Goal: Task Accomplishment & Management: Complete application form

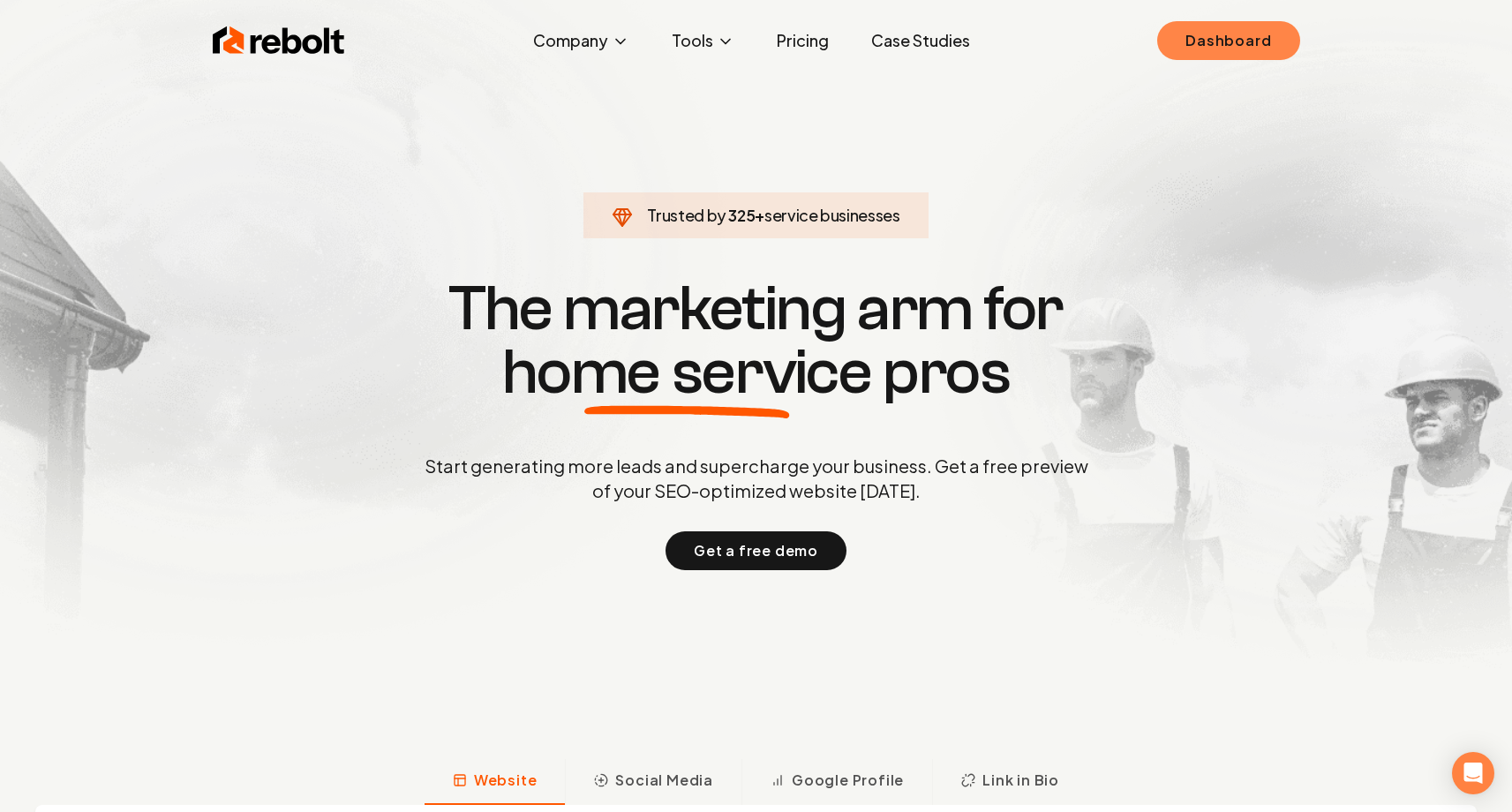
click at [1203, 50] on link "Dashboard" at bounding box center [1228, 40] width 142 height 39
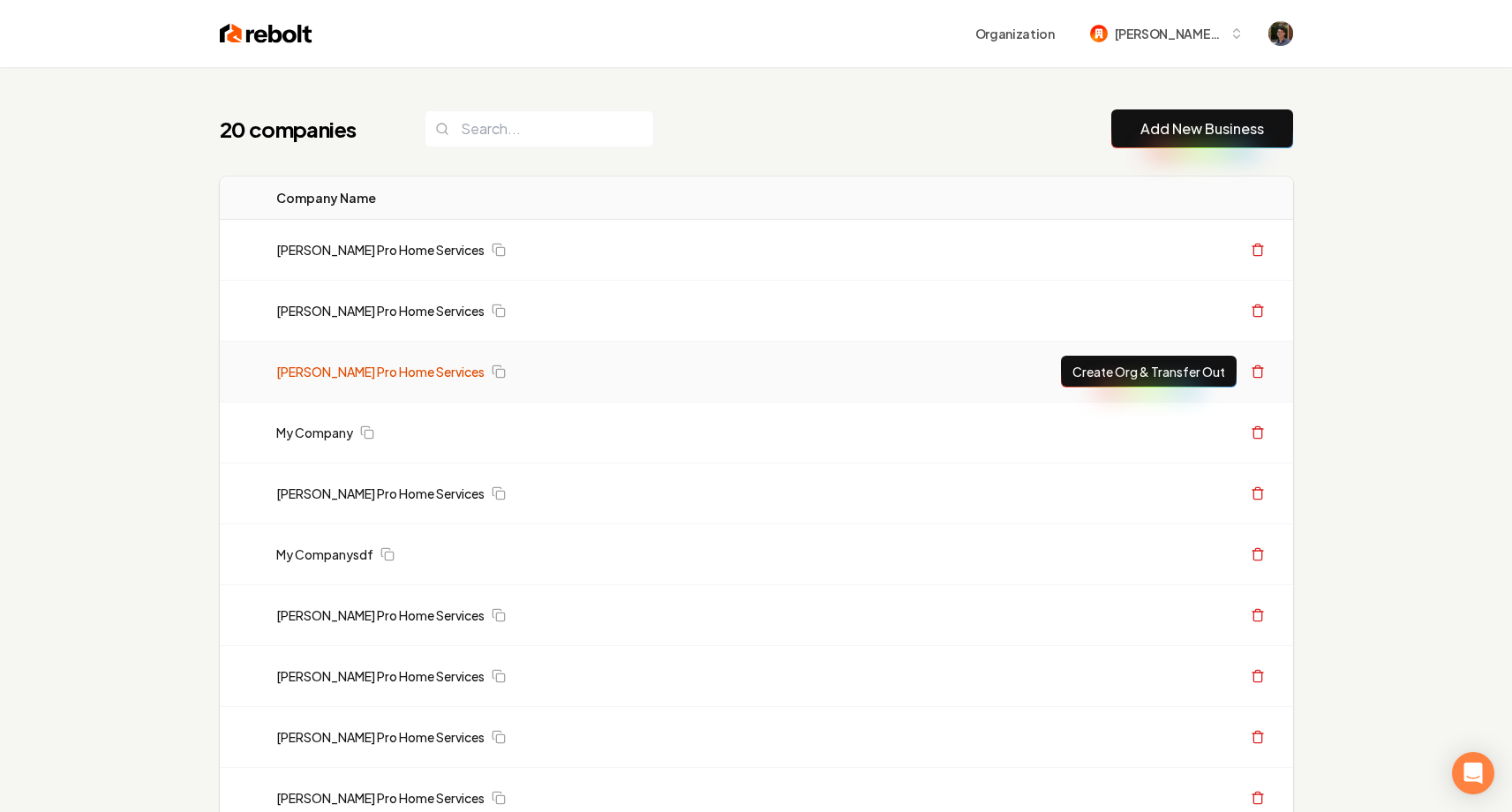
click at [391, 377] on link "[PERSON_NAME] Pro Home Services" at bounding box center [380, 371] width 208 height 18
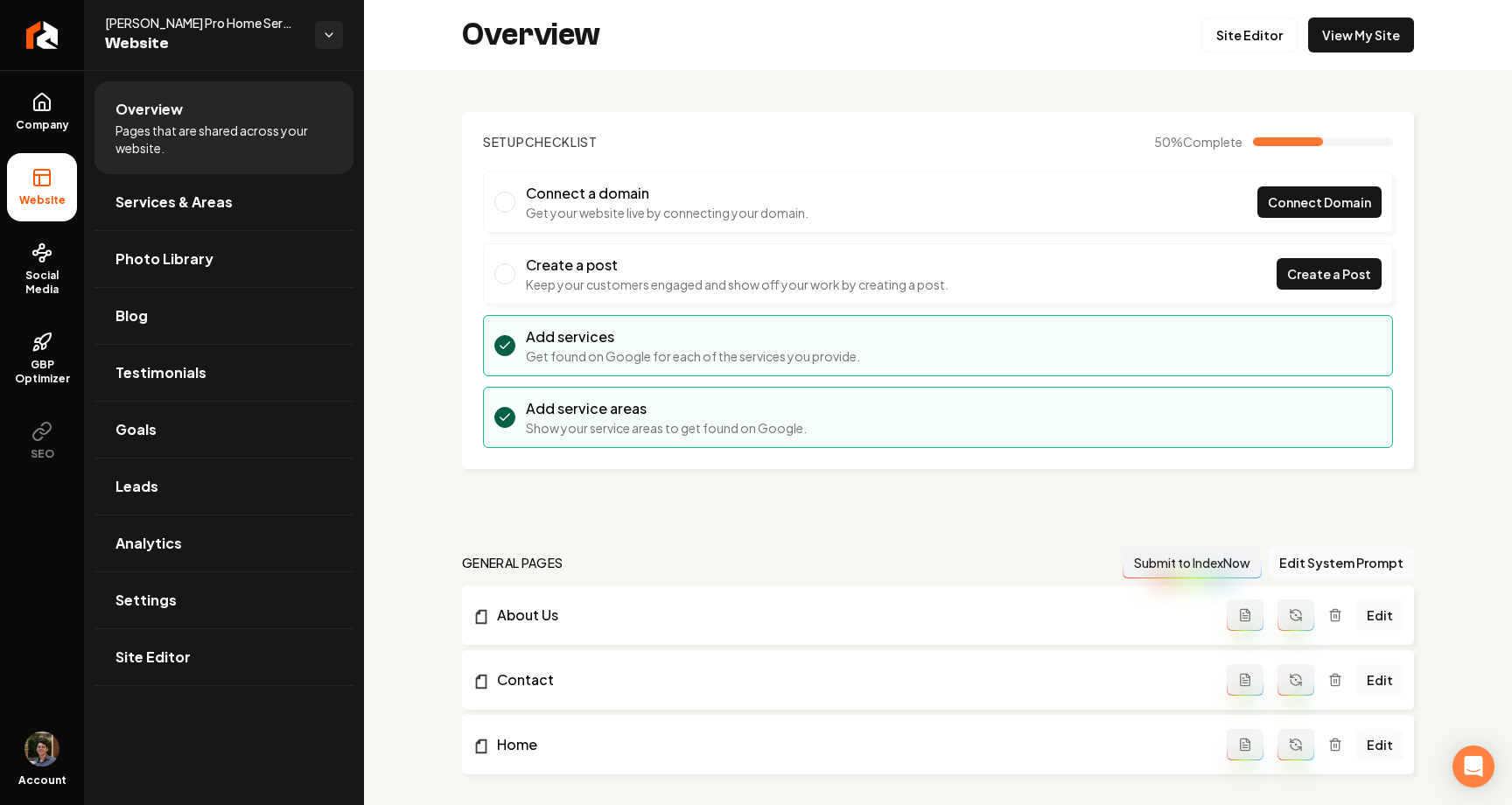
scroll to position [598, 0]
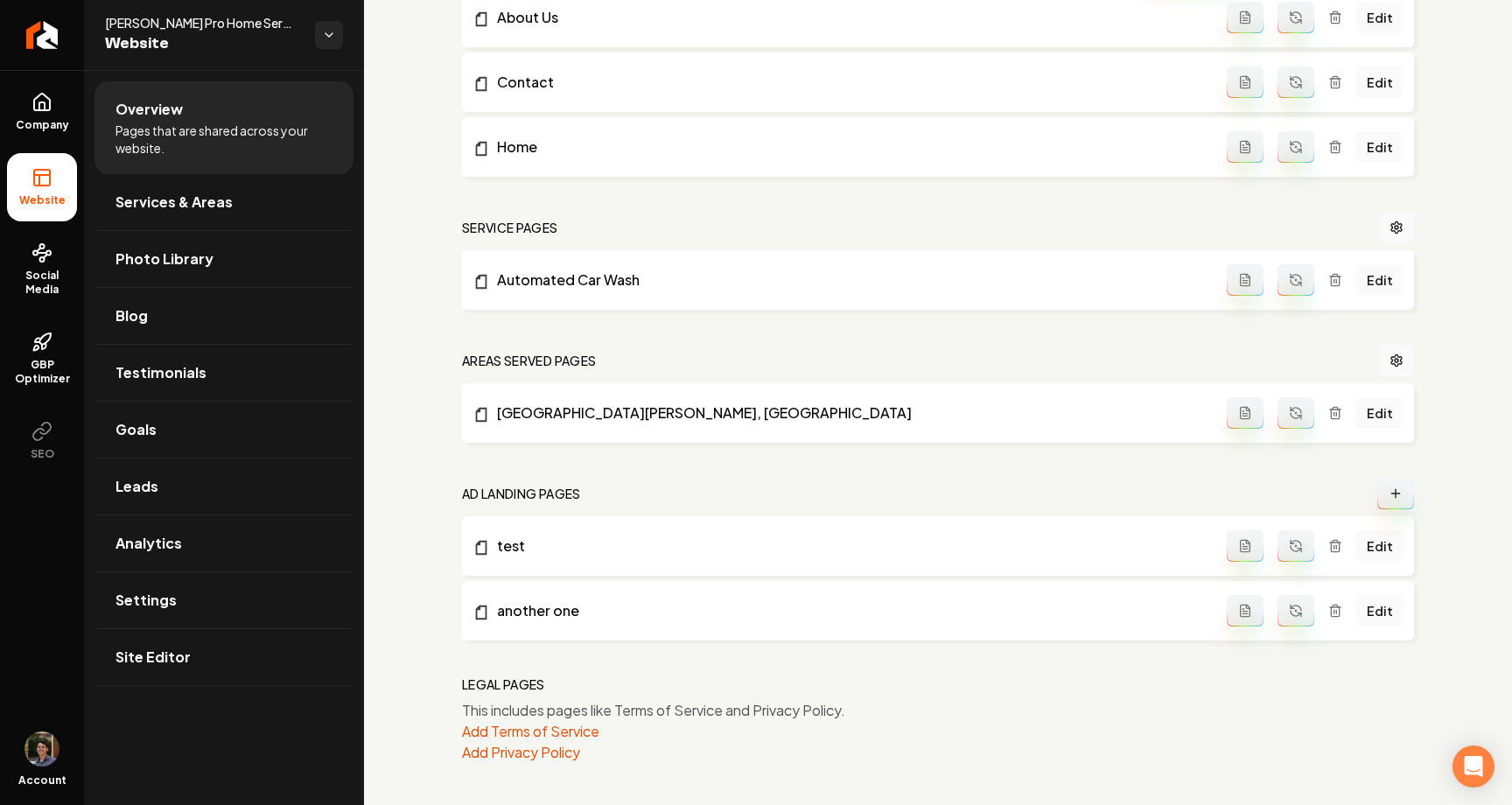
click at [1389, 497] on icon "Main content area" at bounding box center [1396, 493] width 14 height 14
click at [1389, 486] on icon "Main content area" at bounding box center [1396, 493] width 14 height 14
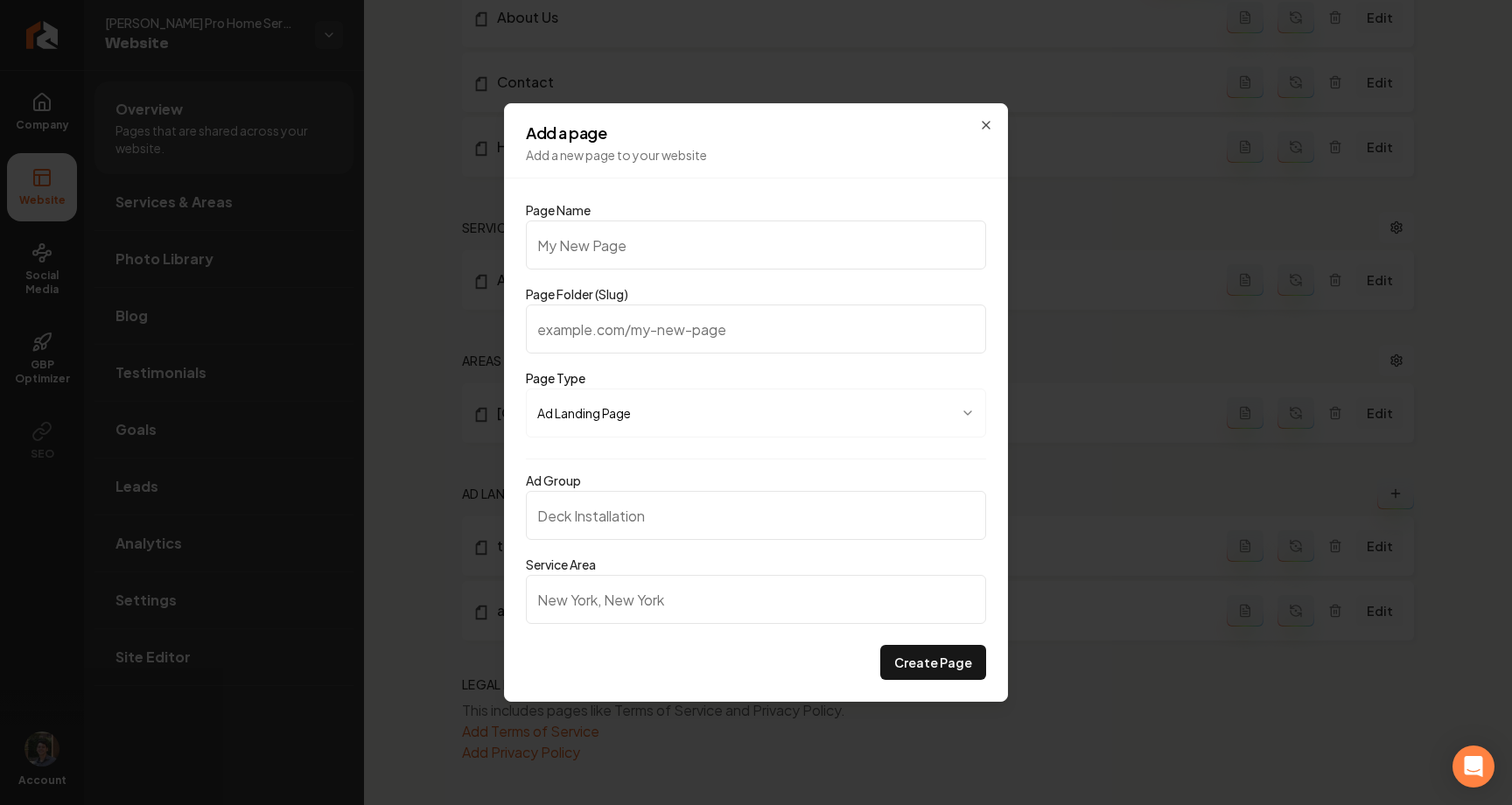
click at [780, 515] on input "Ad Group" at bounding box center [755, 515] width 460 height 49
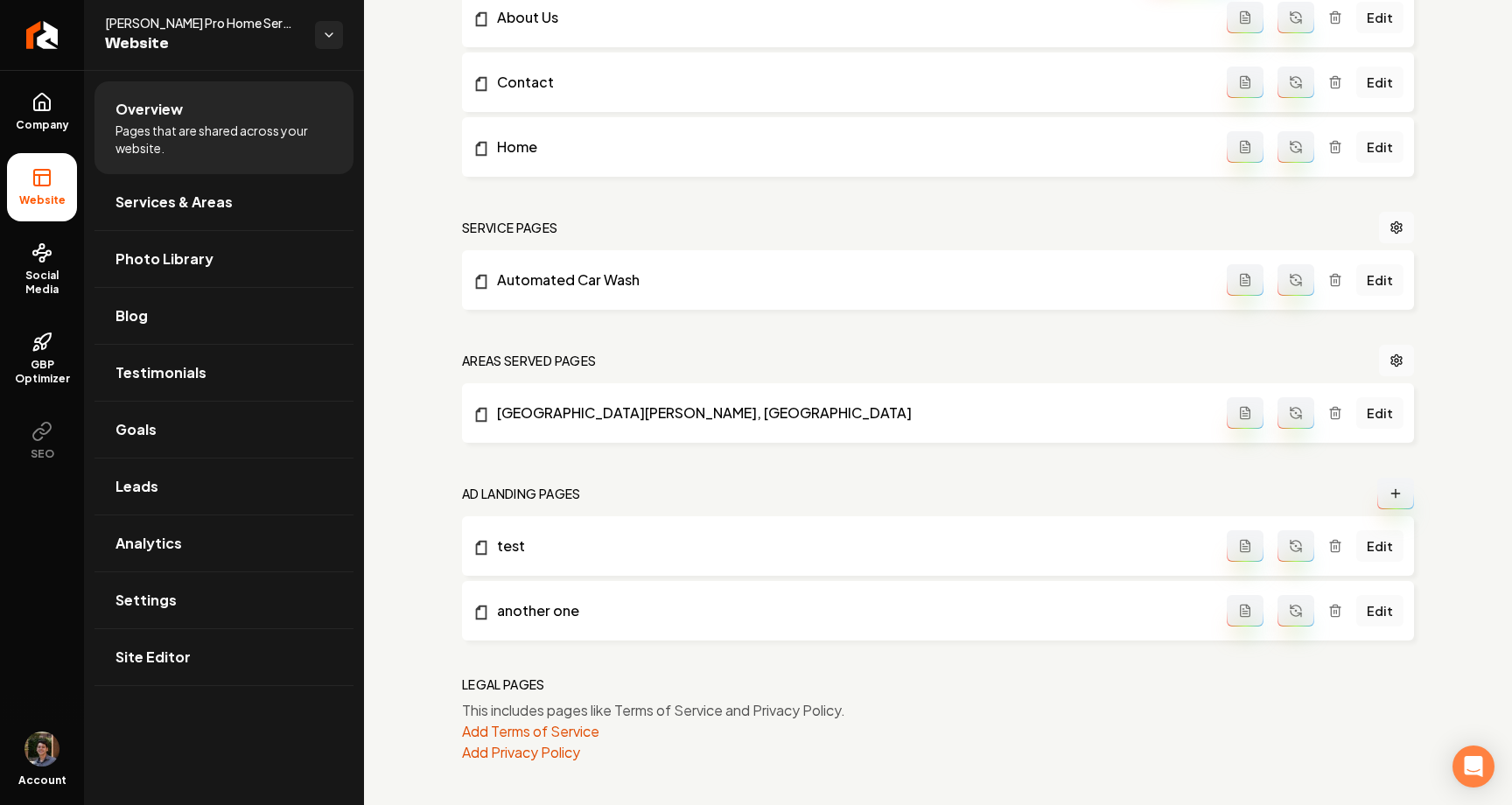
click at [1389, 494] on icon "Main content area" at bounding box center [1396, 493] width 14 height 14
click at [1389, 499] on icon "Main content area" at bounding box center [1396, 493] width 14 height 14
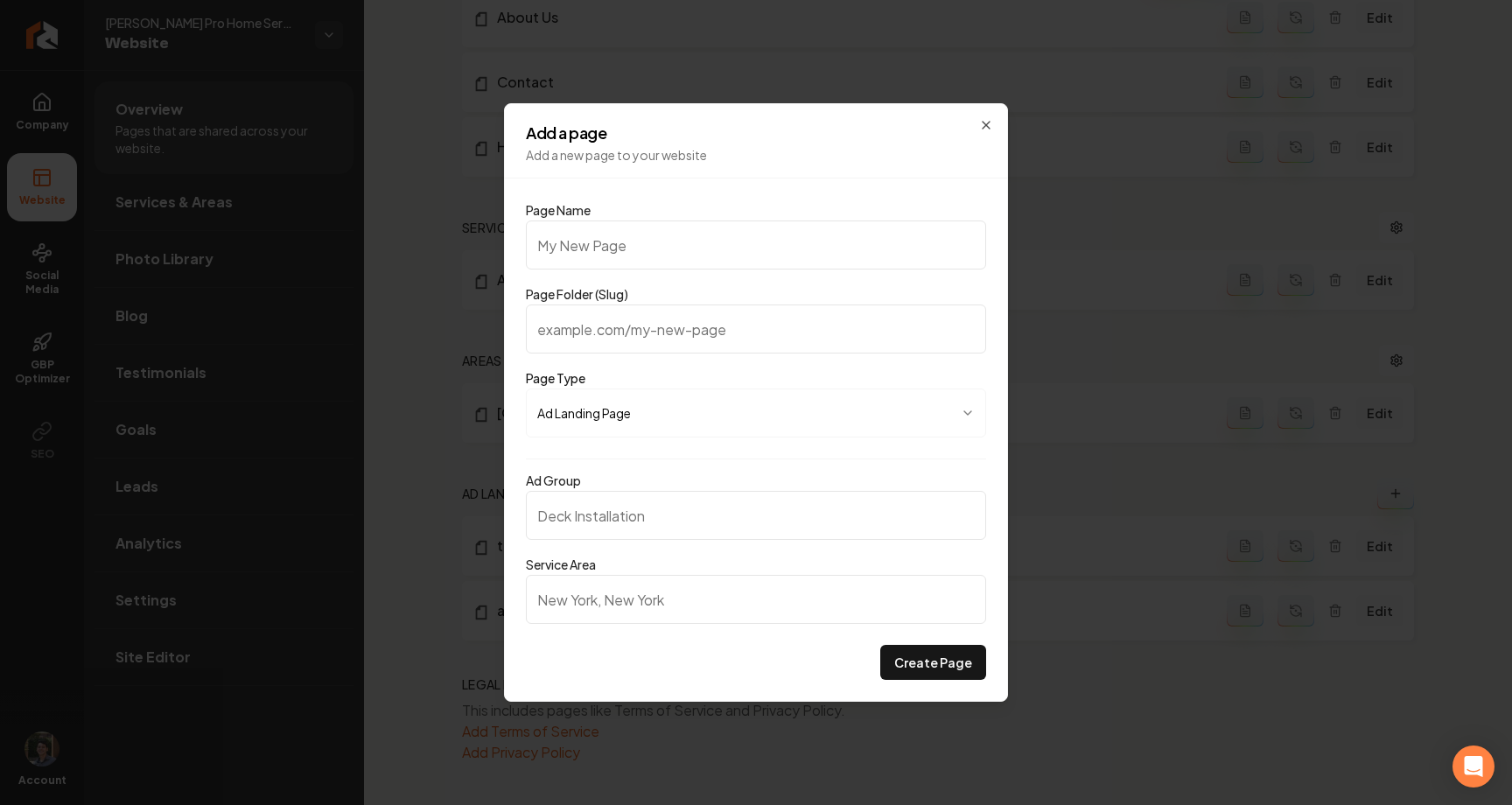
click at [869, 528] on input "Ad Group" at bounding box center [755, 515] width 460 height 49
type input "Car Waxing"
click at [821, 594] on input "Service Area" at bounding box center [755, 599] width 460 height 49
type input "Parkland, [GEOGRAPHIC_DATA]"
click at [926, 658] on button "Create Page" at bounding box center [933, 661] width 105 height 35
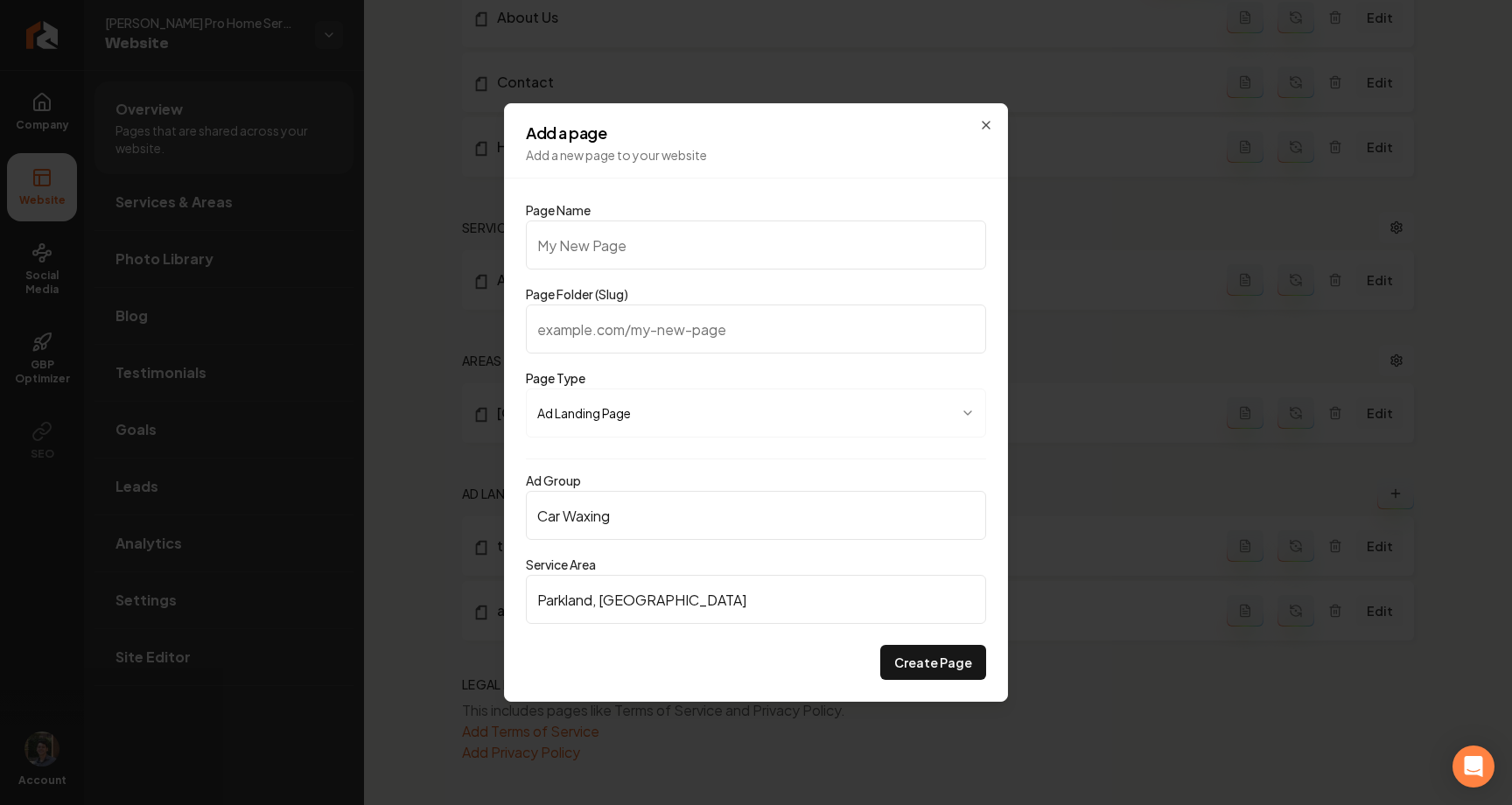
click at [778, 247] on input "Page Name" at bounding box center [755, 245] width 460 height 49
type input "c"
type input "ca"
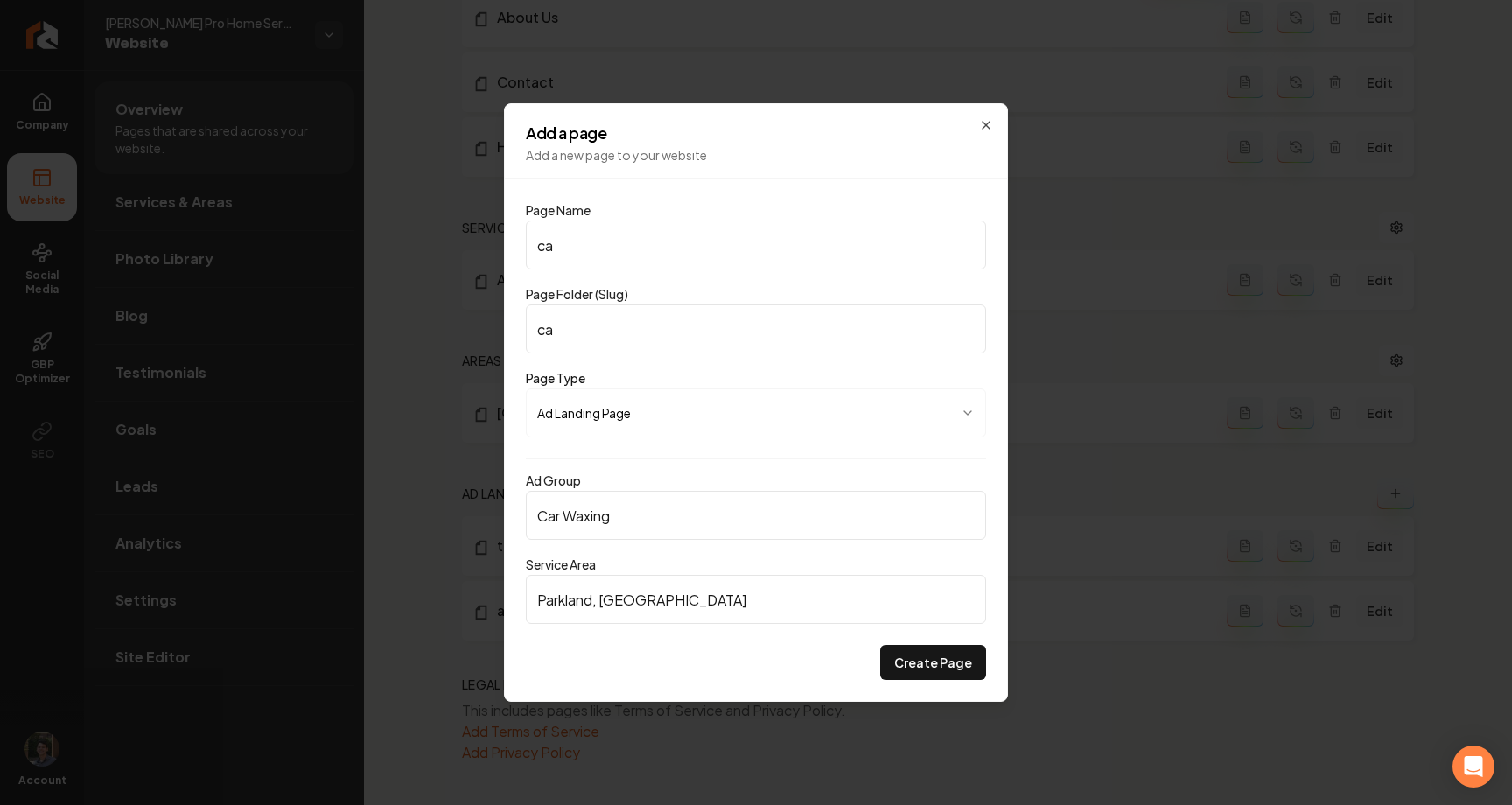
type input "car"
type input "car w"
type input "car-w"
type input "car wa"
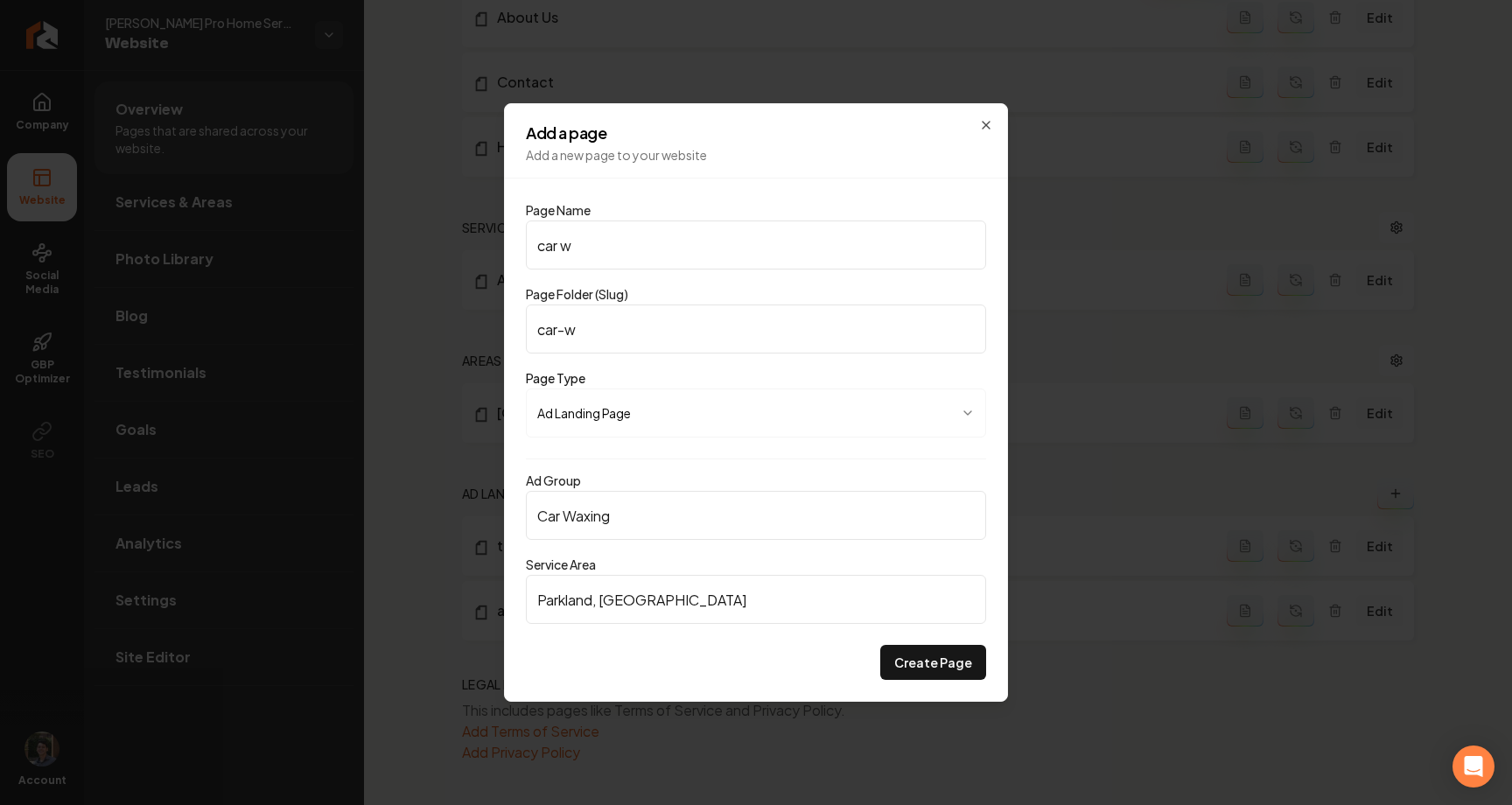
type input "car-wa"
type input "car wax"
type input "car-wax"
type input "car waxi"
type input "car-waxi"
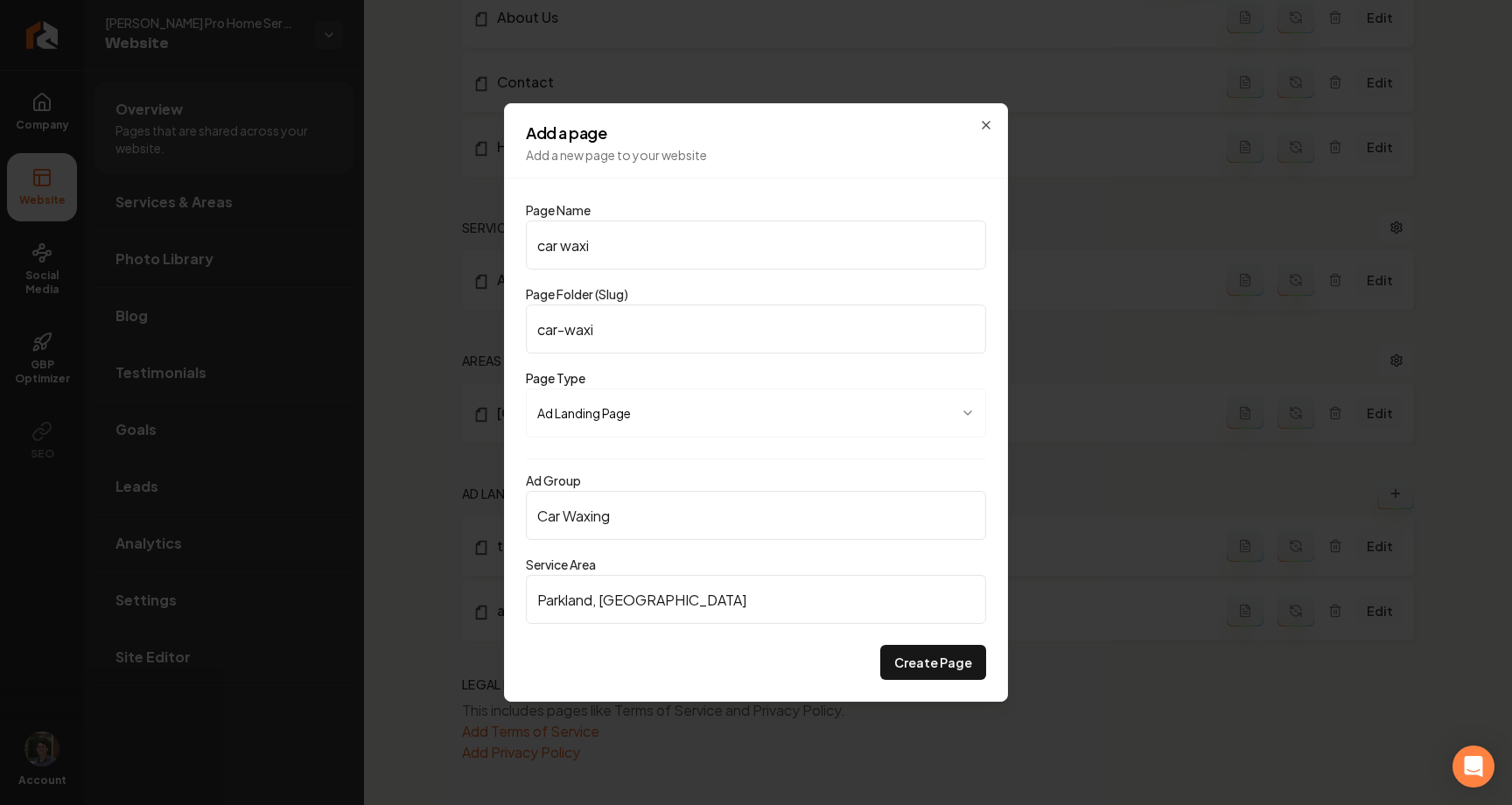
type input "car waxin"
type input "car-waxin"
type input "car waxing"
type input "car-waxing"
type input "car waxing"
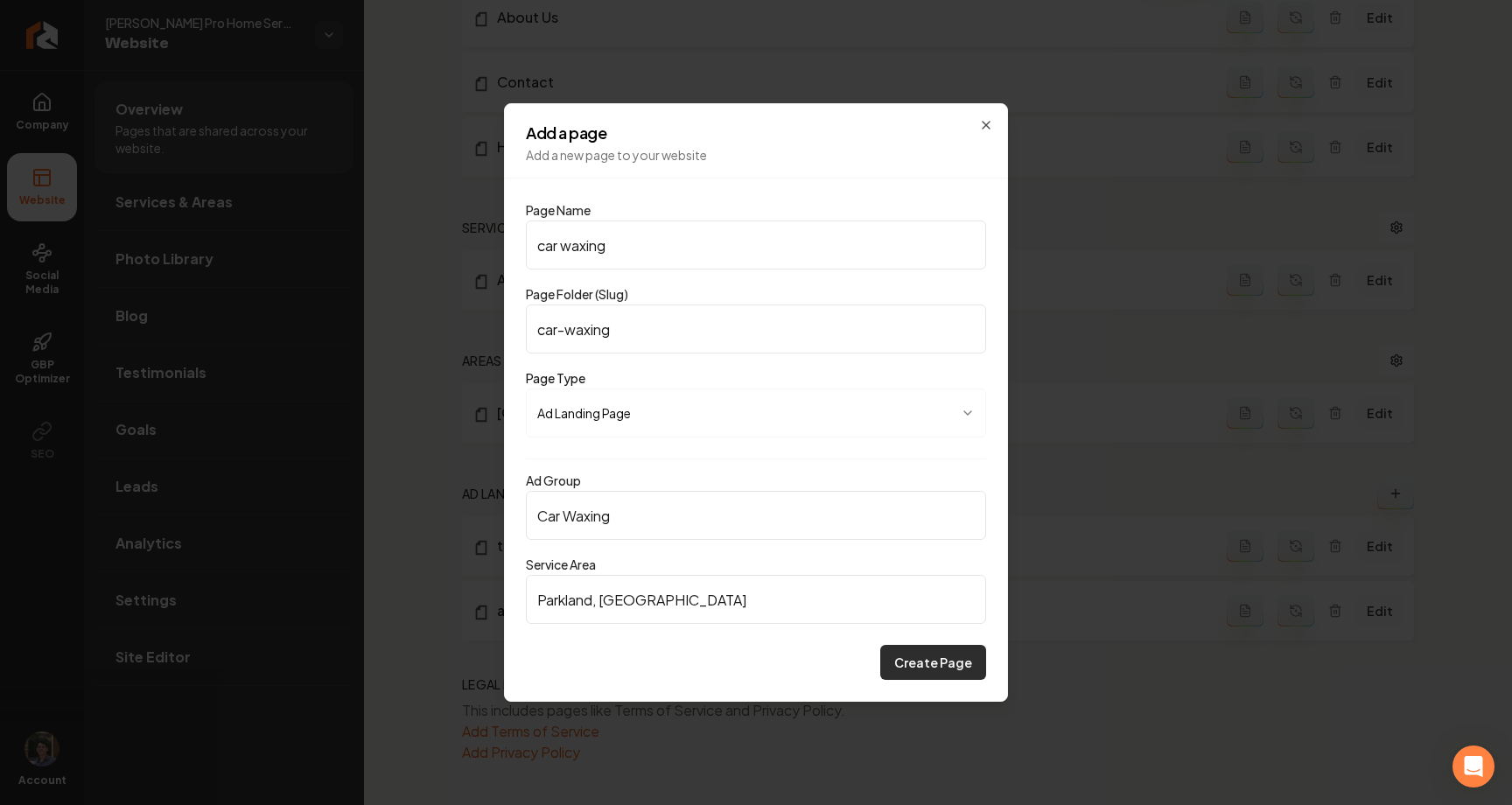
click at [920, 655] on button "Create Page" at bounding box center [933, 661] width 105 height 35
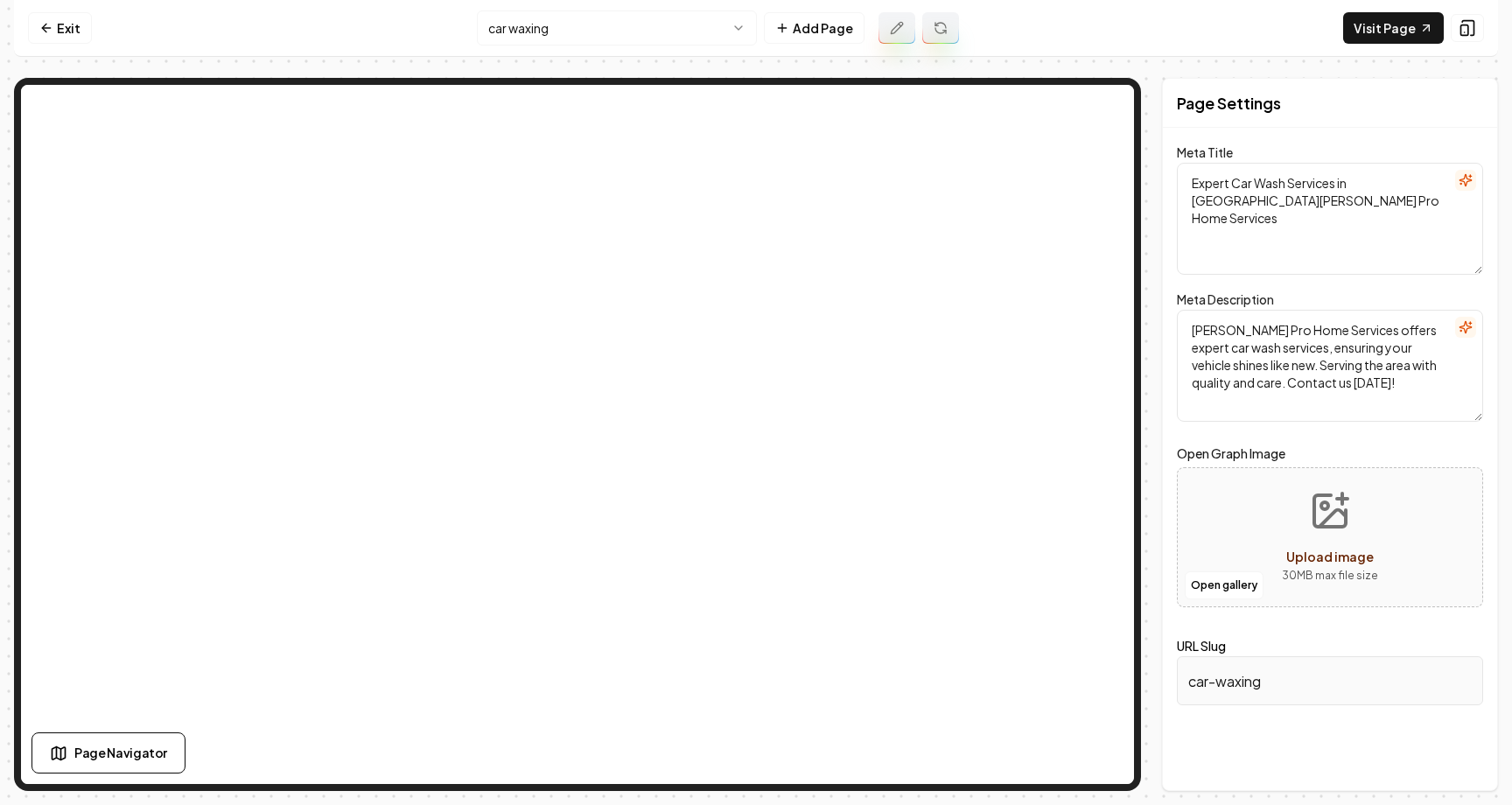
click at [522, 22] on html "Computer Required This feature is only available on a computer. Please switch t…" at bounding box center [756, 402] width 1512 height 805
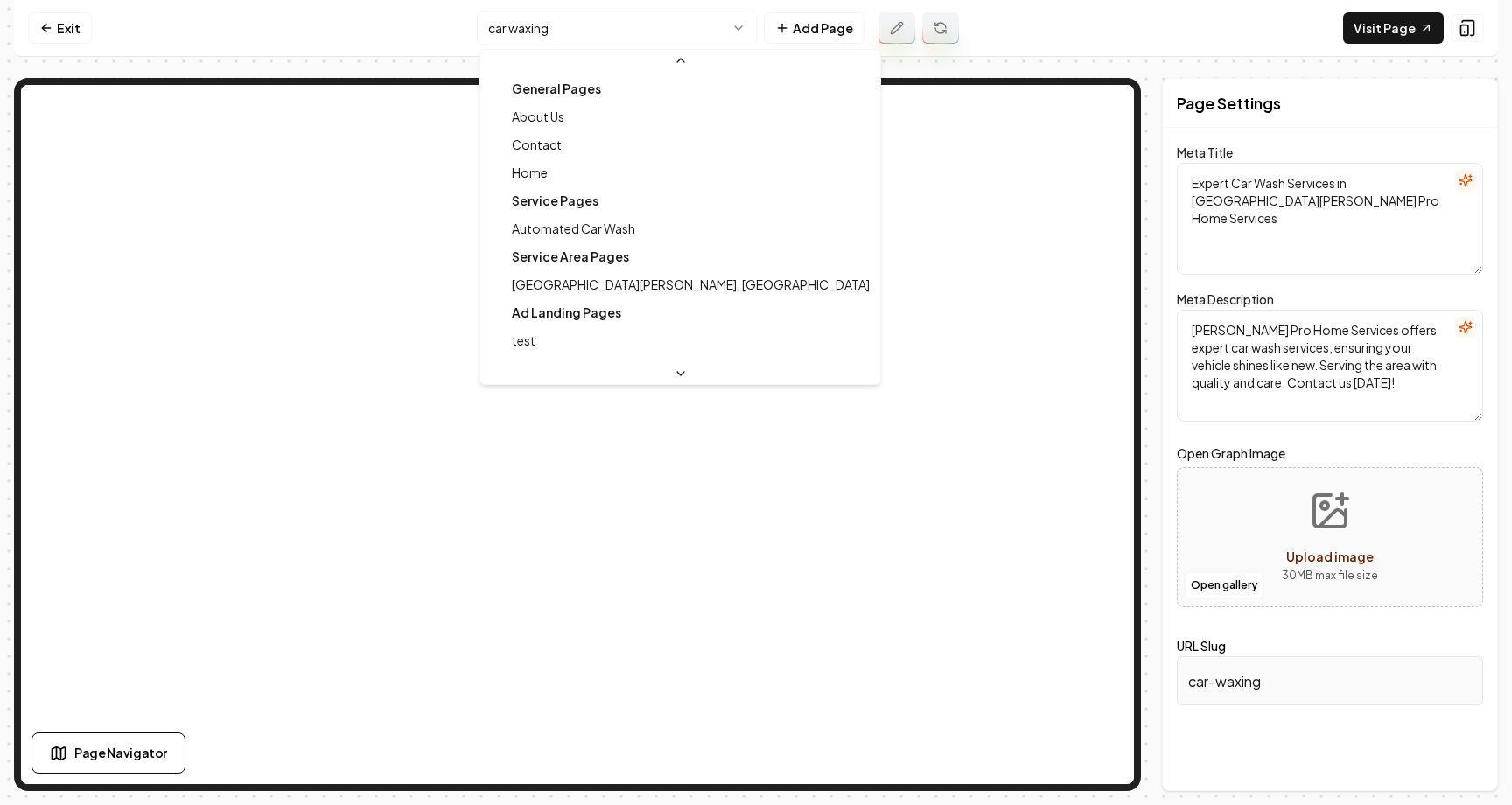
scroll to position [47, 0]
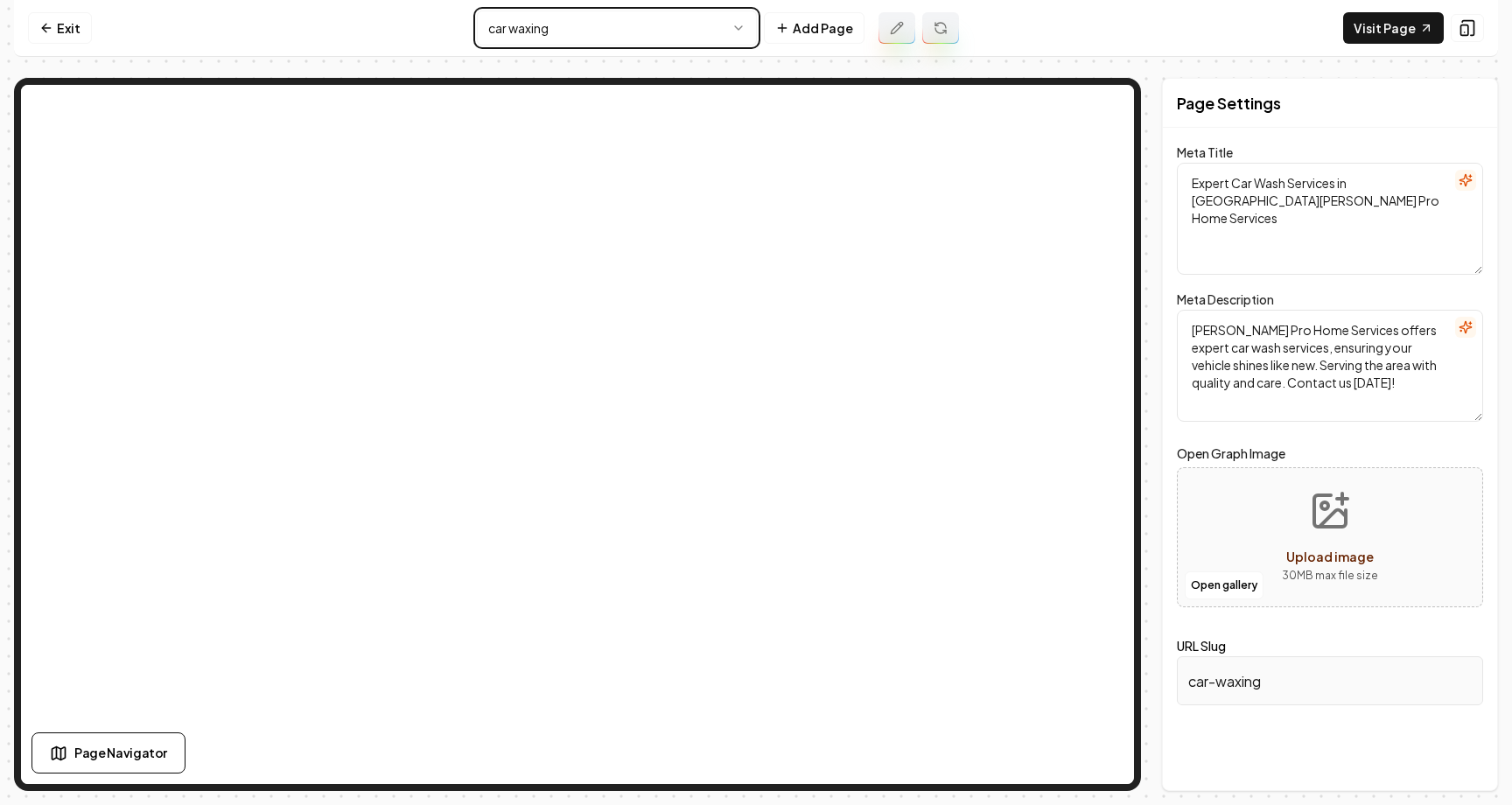
click at [520, 30] on html "Computer Required This feature is only available on a computer. Please switch t…" at bounding box center [756, 402] width 1512 height 805
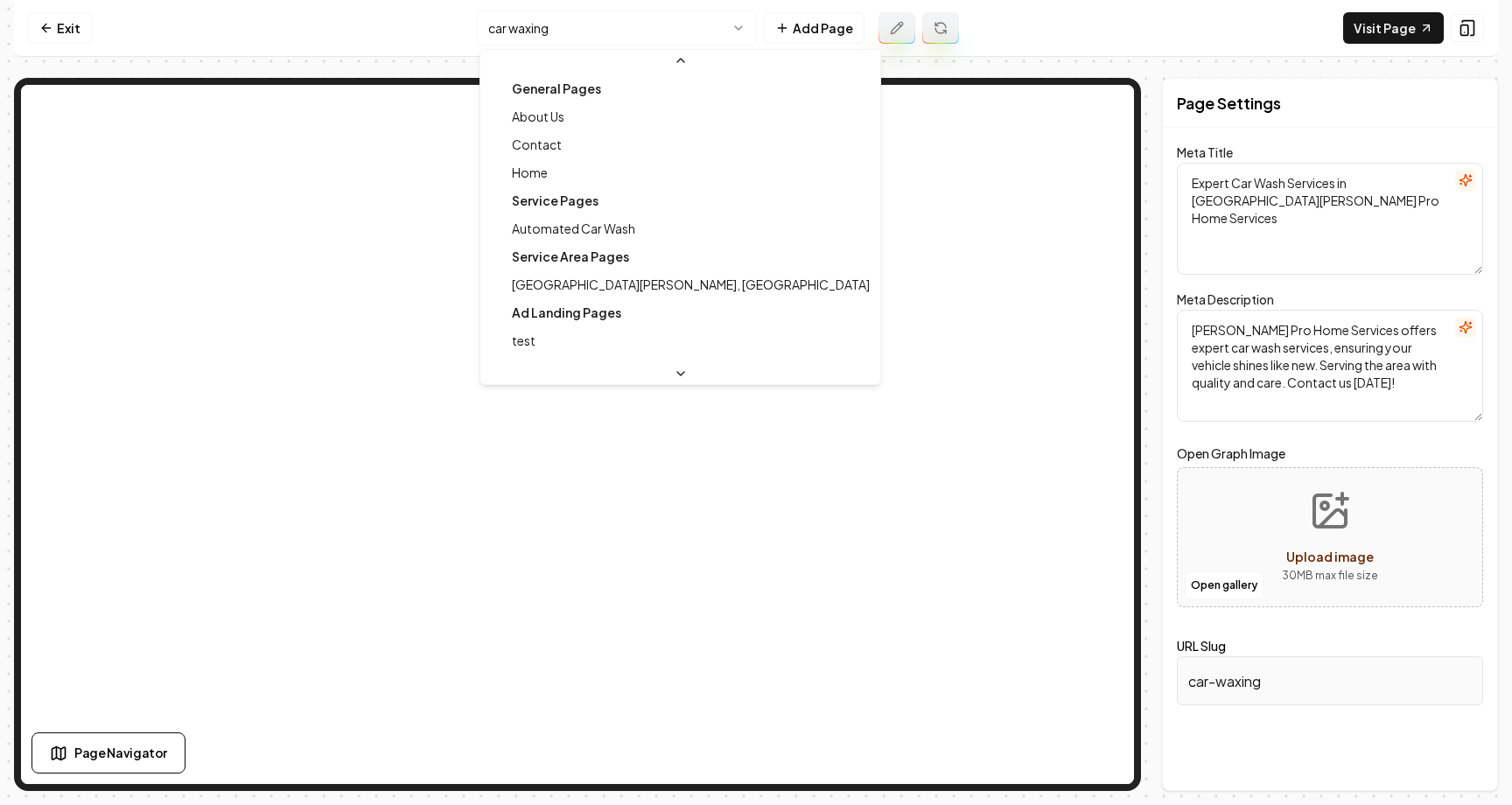
click at [520, 30] on html "Computer Required This feature is only available on a computer. Please switch t…" at bounding box center [756, 402] width 1512 height 805
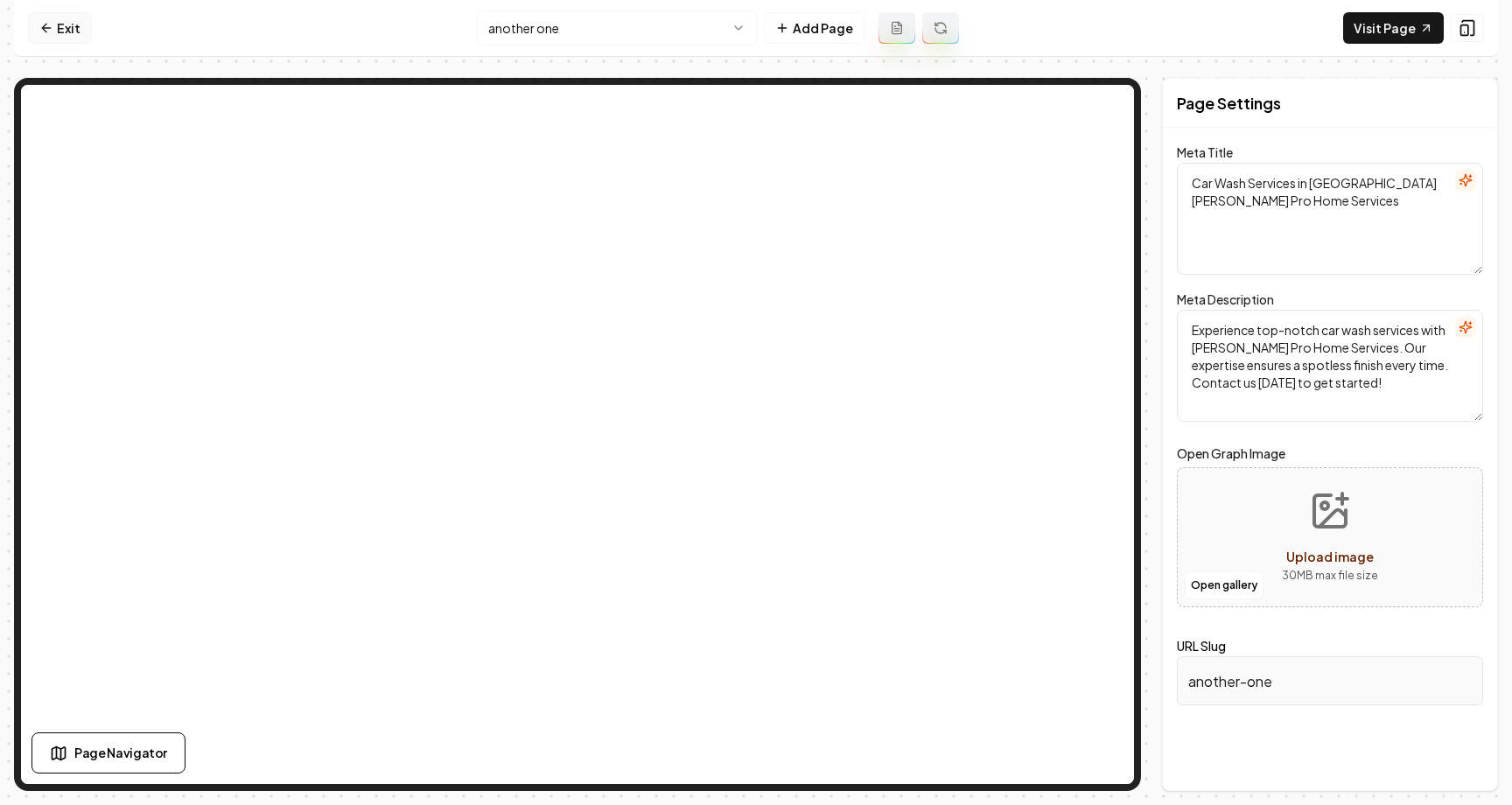
click at [67, 22] on link "Exit" at bounding box center [59, 28] width 63 height 31
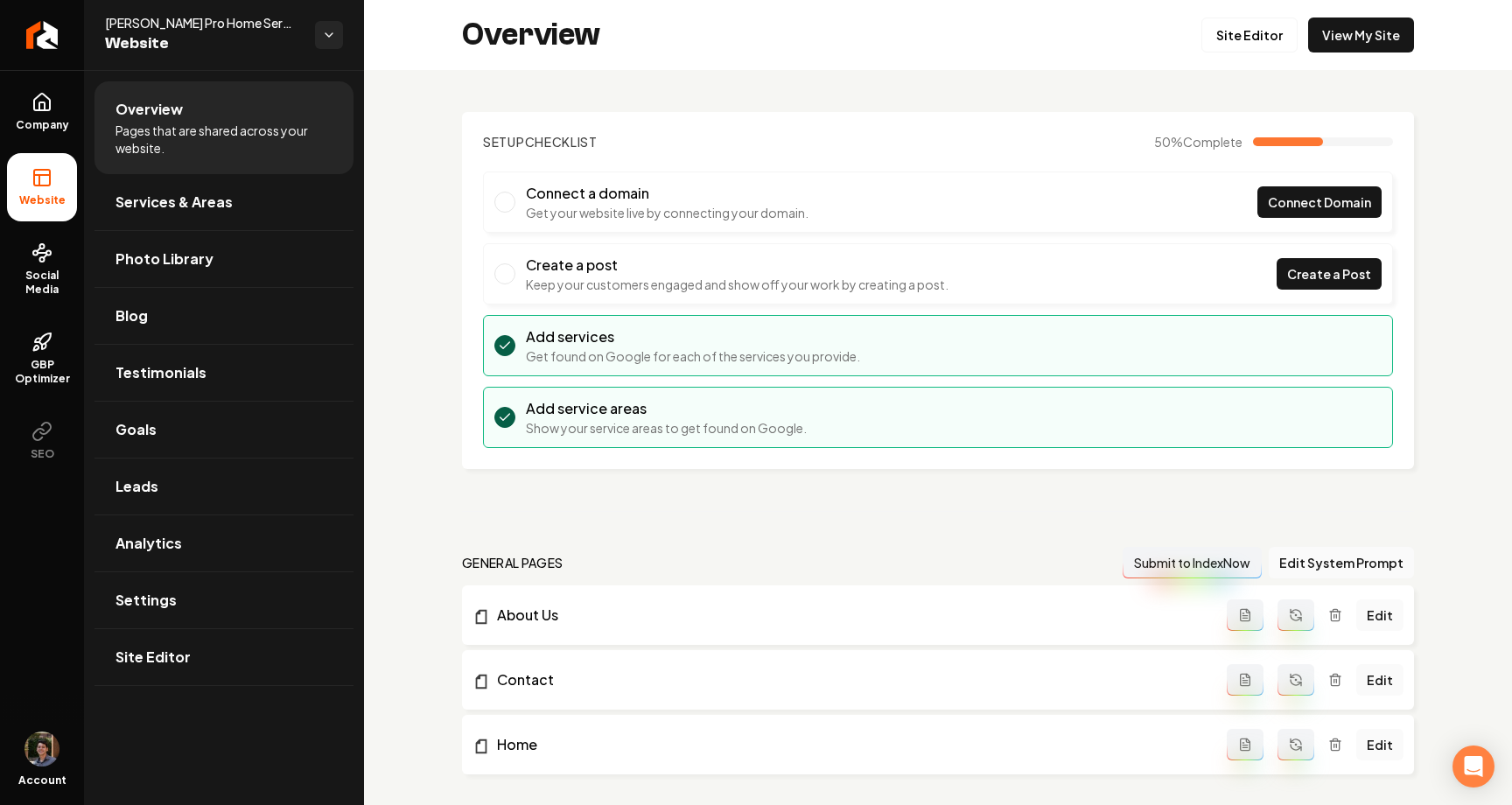
scroll to position [662, 0]
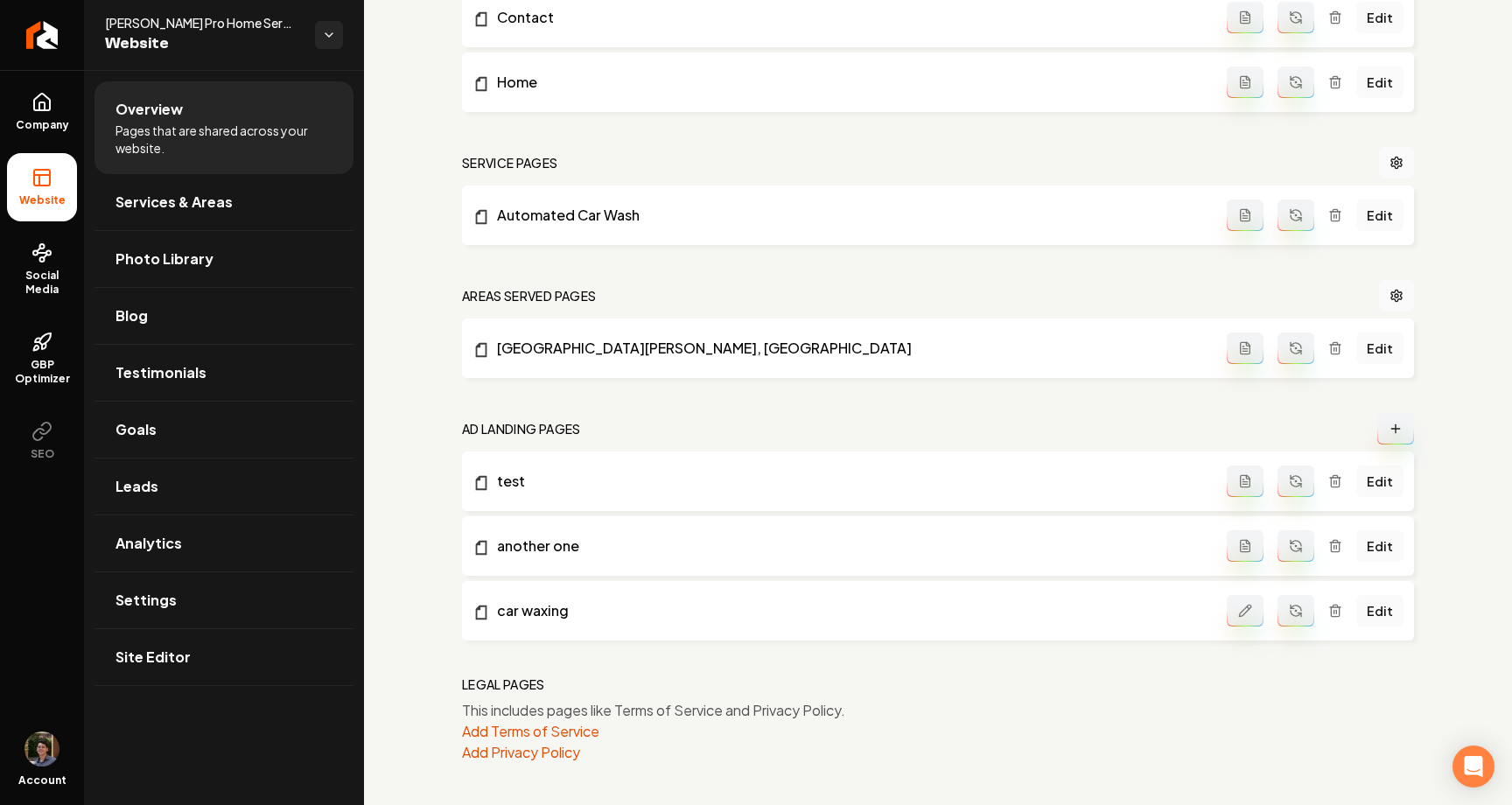
click at [1226, 614] on button "Main content area" at bounding box center [1244, 610] width 37 height 31
click at [1226, 605] on button "Main content area" at bounding box center [1244, 610] width 37 height 31
click at [560, 615] on link "car waxing" at bounding box center [850, 610] width 754 height 21
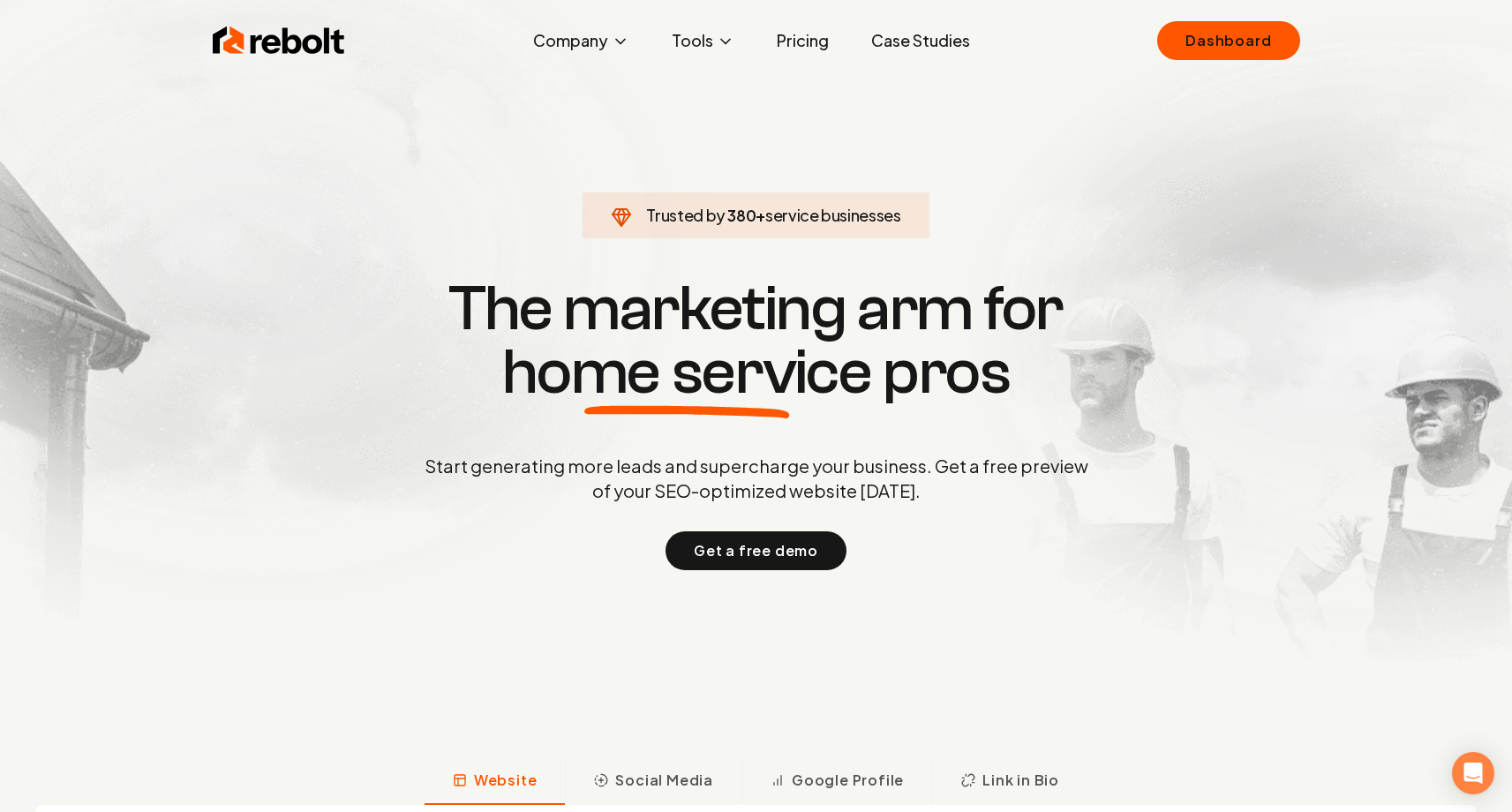
click at [1159, 33] on div "Rebolt Company About Blog Jobs Tools Google Review QR Code Generator Google Bus…" at bounding box center [756, 41] width 1130 height 53
click at [1207, 45] on link "Dashboard" at bounding box center [1228, 40] width 142 height 39
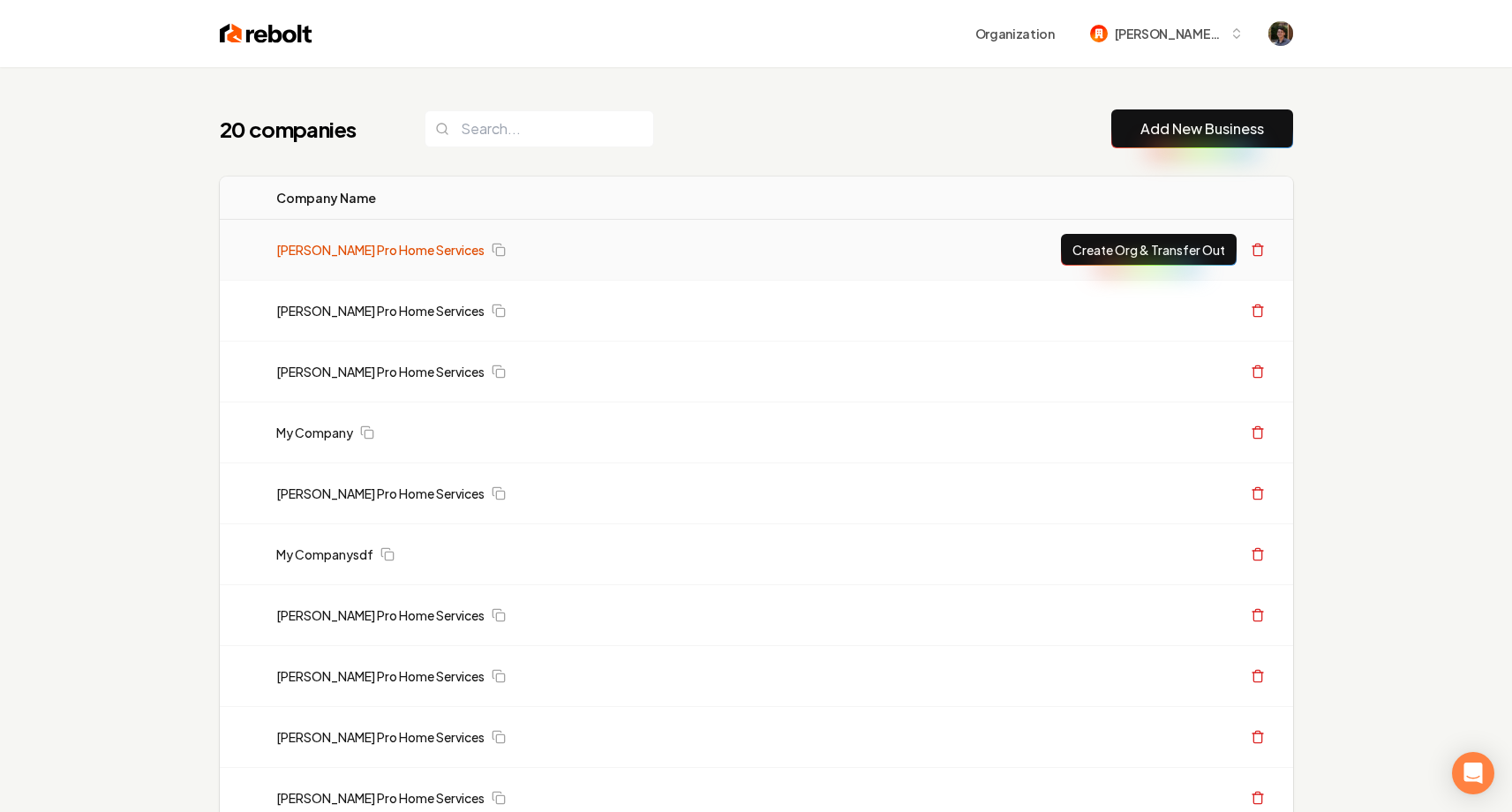
click at [407, 249] on link "[PERSON_NAME] Pro Home Services" at bounding box center [380, 250] width 208 height 18
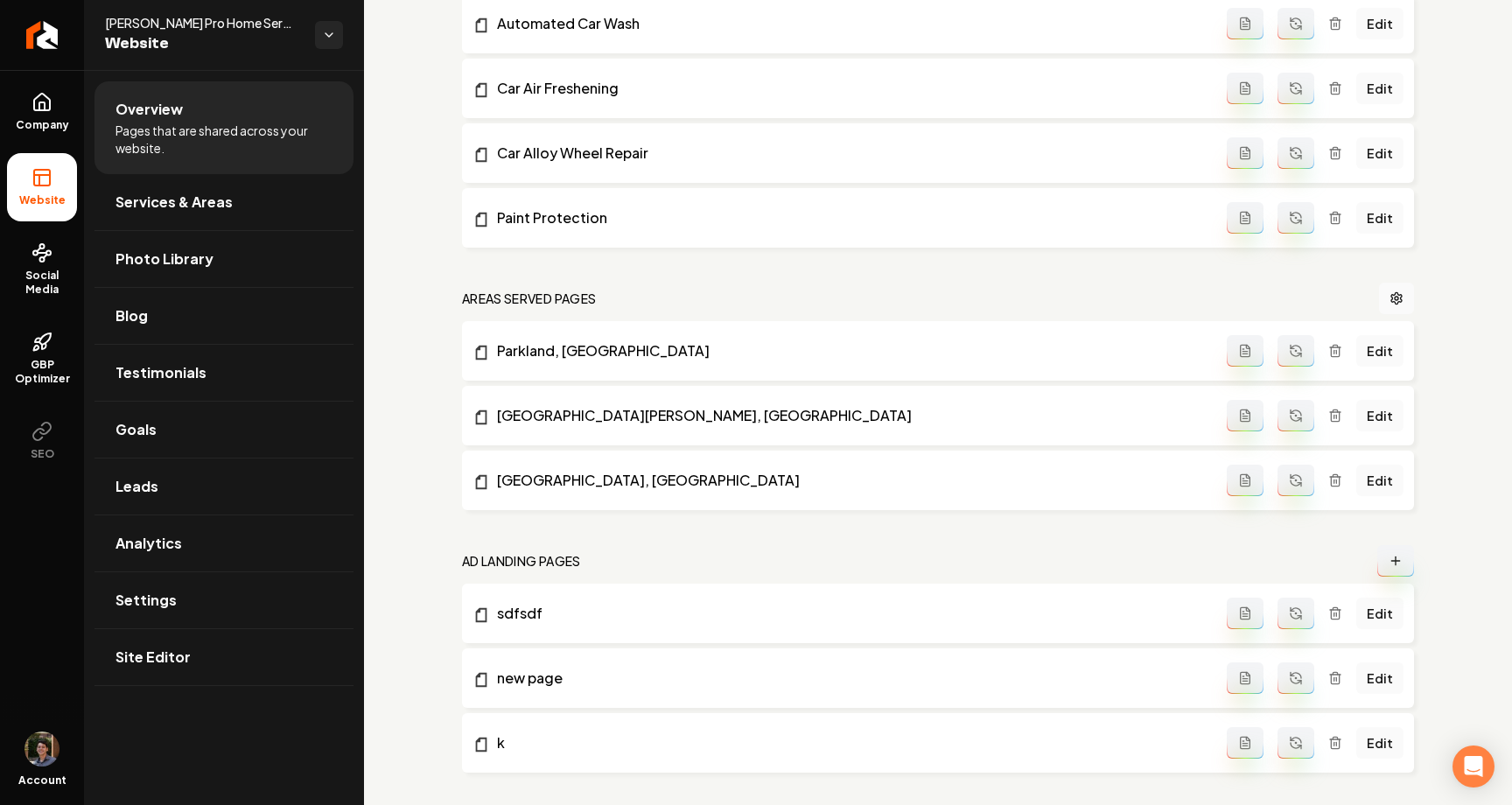
scroll to position [985, 0]
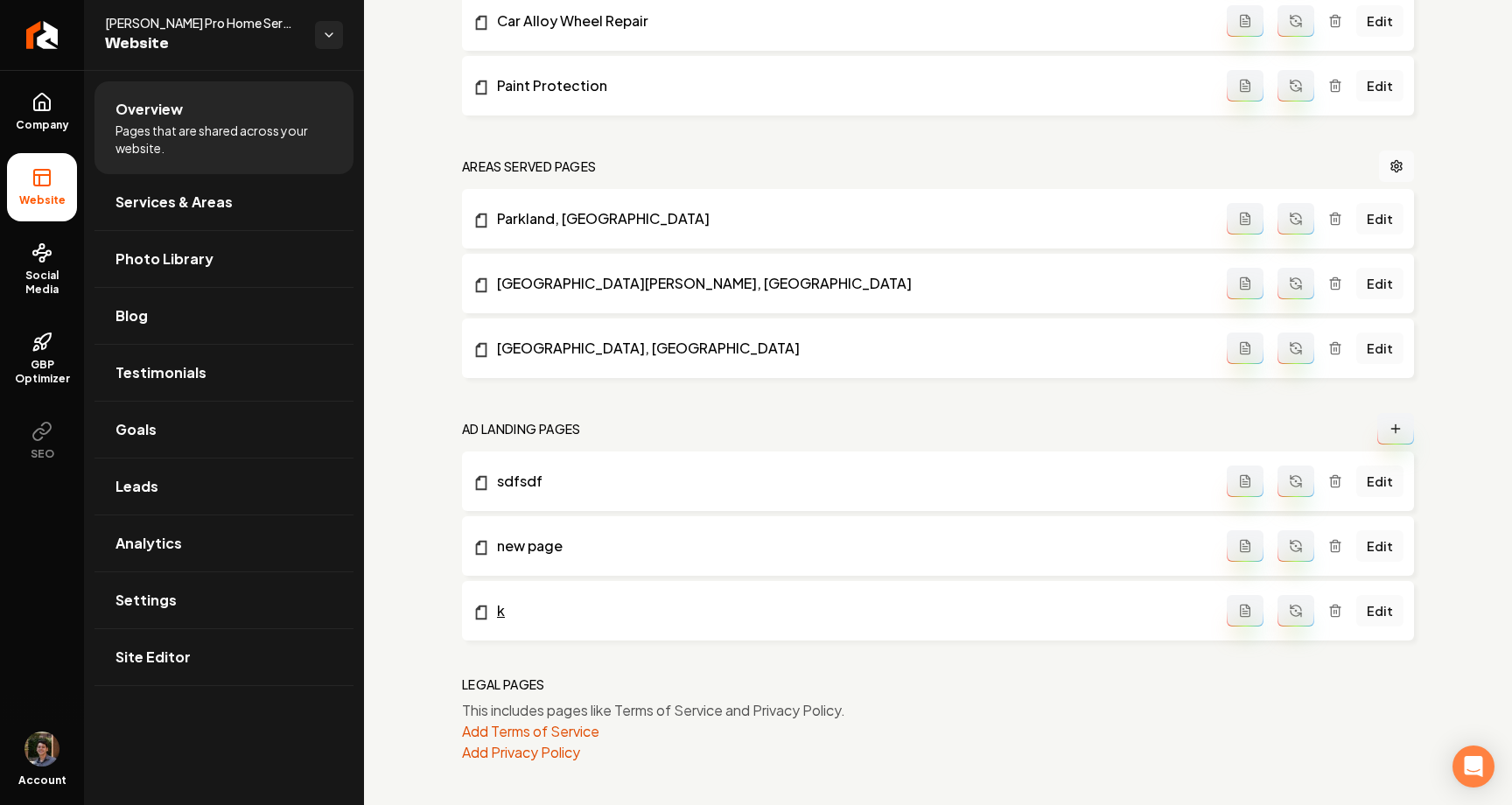
click at [500, 610] on link "k" at bounding box center [850, 610] width 754 height 21
